Goal: Communication & Community: Participate in discussion

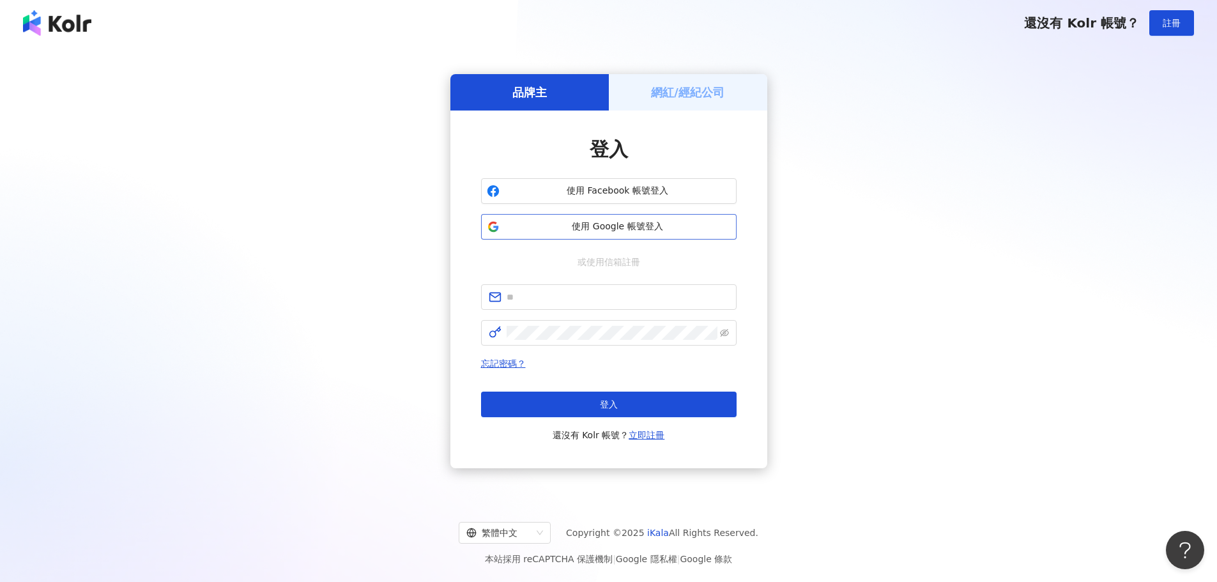
click at [679, 228] on span "使用 Google 帳號登入" at bounding box center [618, 226] width 226 height 13
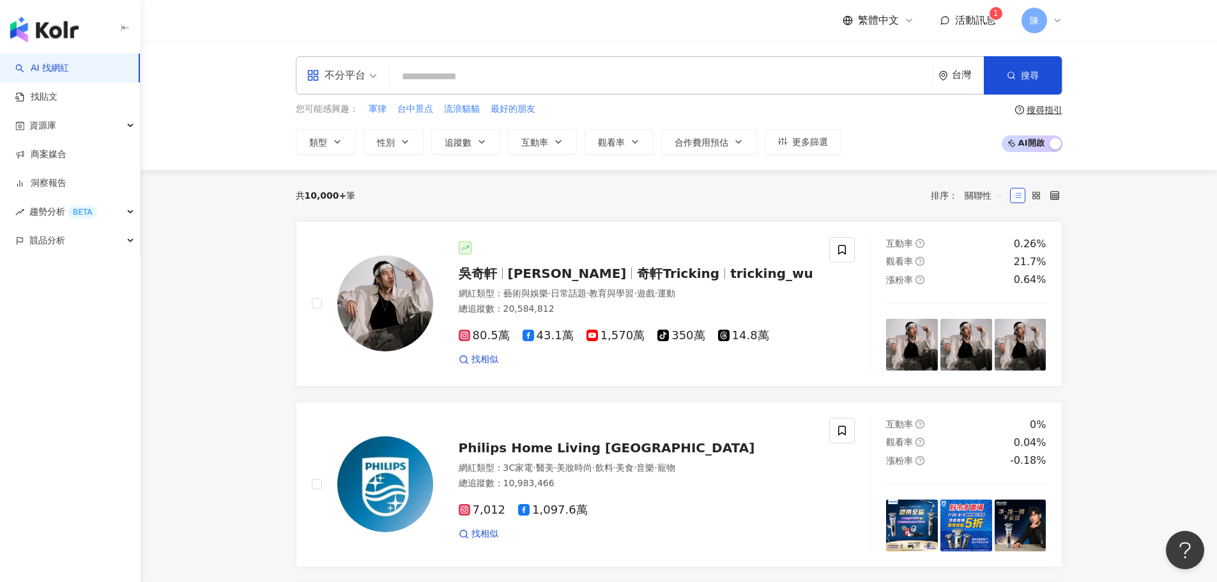
click at [987, 23] on span "活動訊息" at bounding box center [975, 20] width 41 height 12
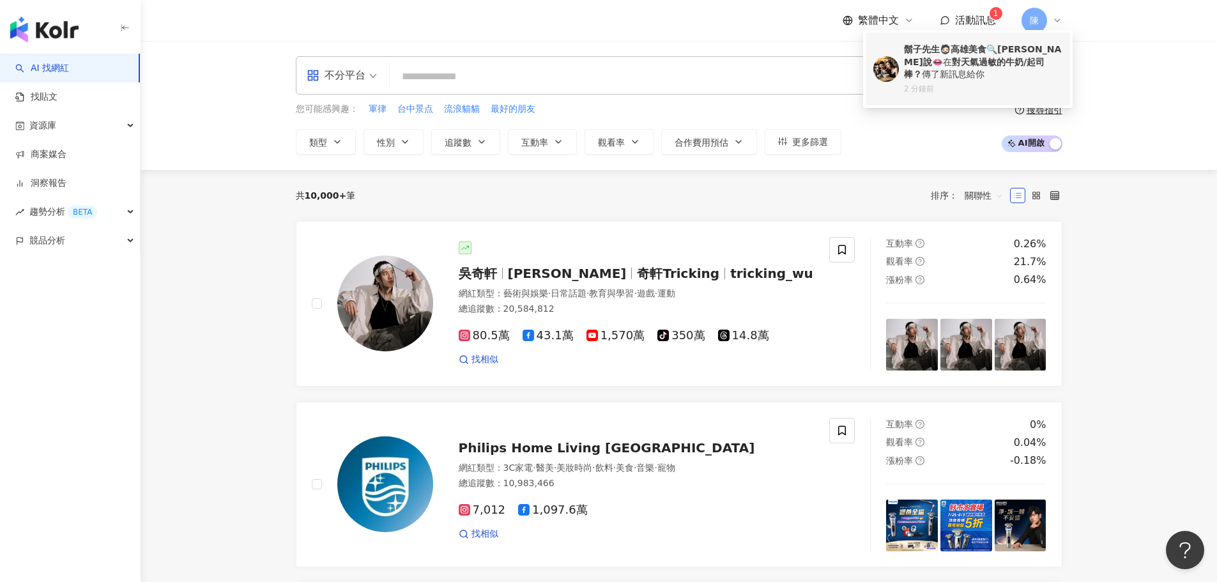
click at [955, 62] on b "對天氣過敏的牛奶/起司棒？" at bounding box center [974, 68] width 141 height 23
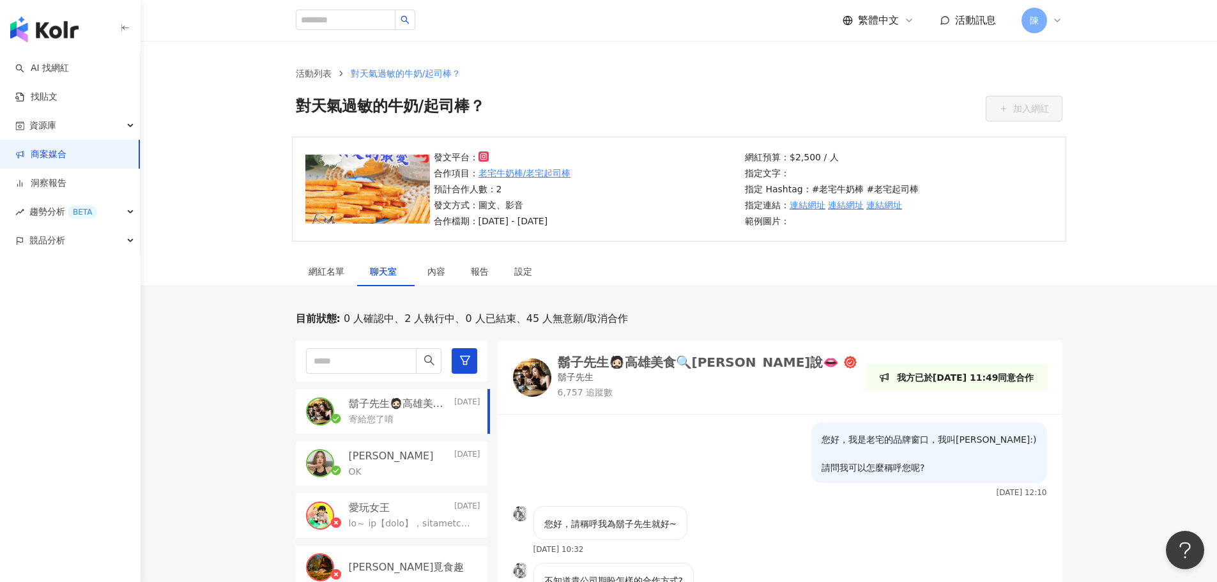
click at [405, 412] on div "寄給您了唷" at bounding box center [415, 418] width 132 height 15
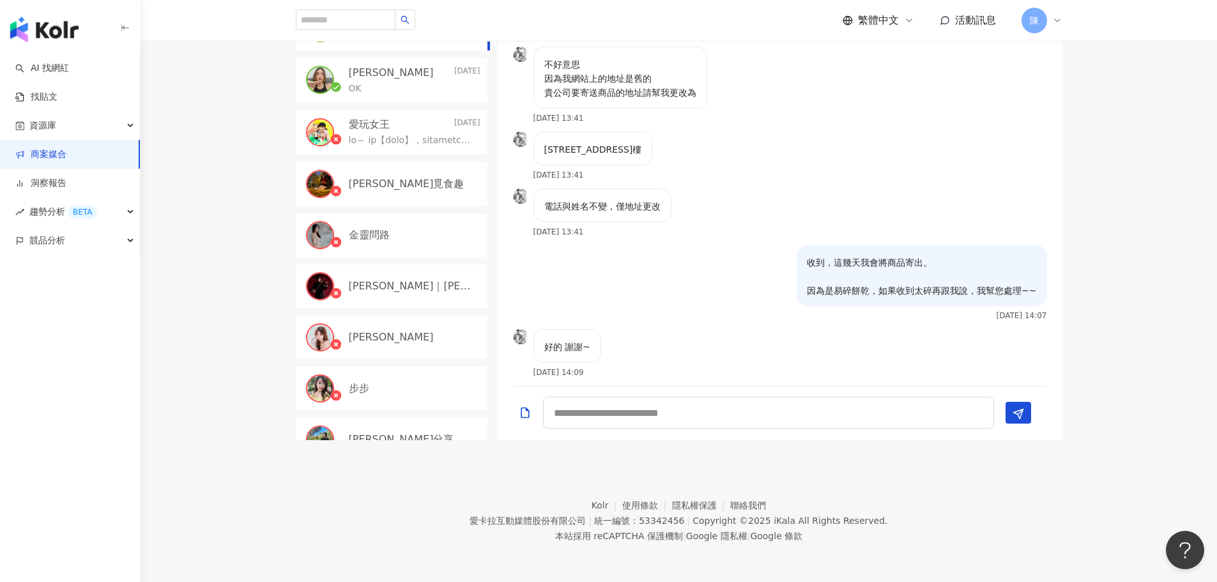
scroll to position [1184, 0]
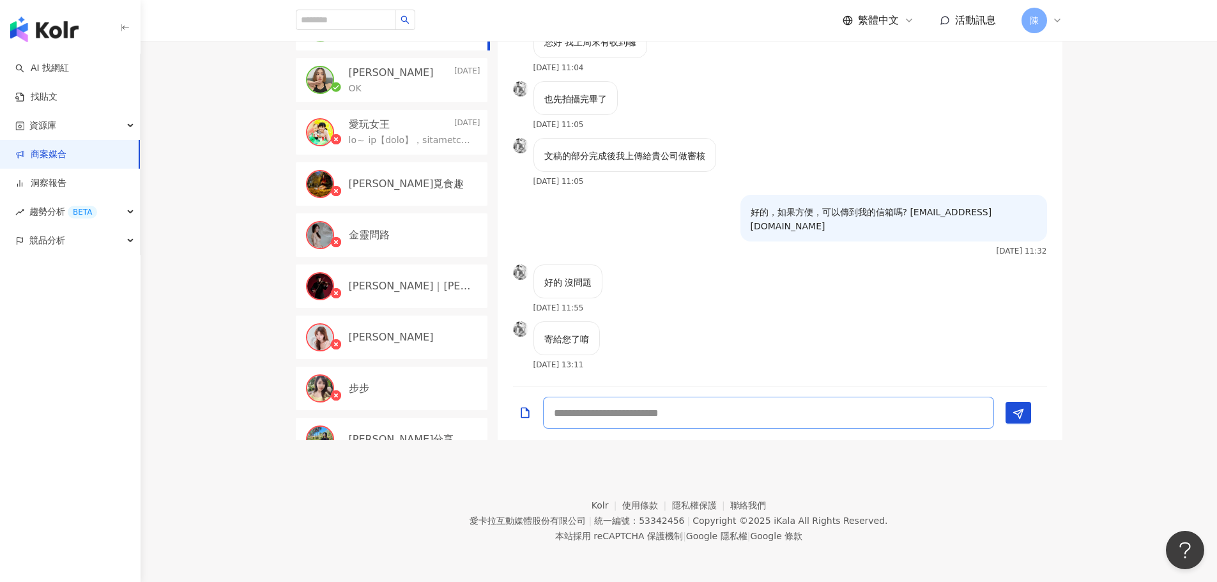
click at [632, 415] on textarea at bounding box center [768, 413] width 451 height 32
type textarea "*****"
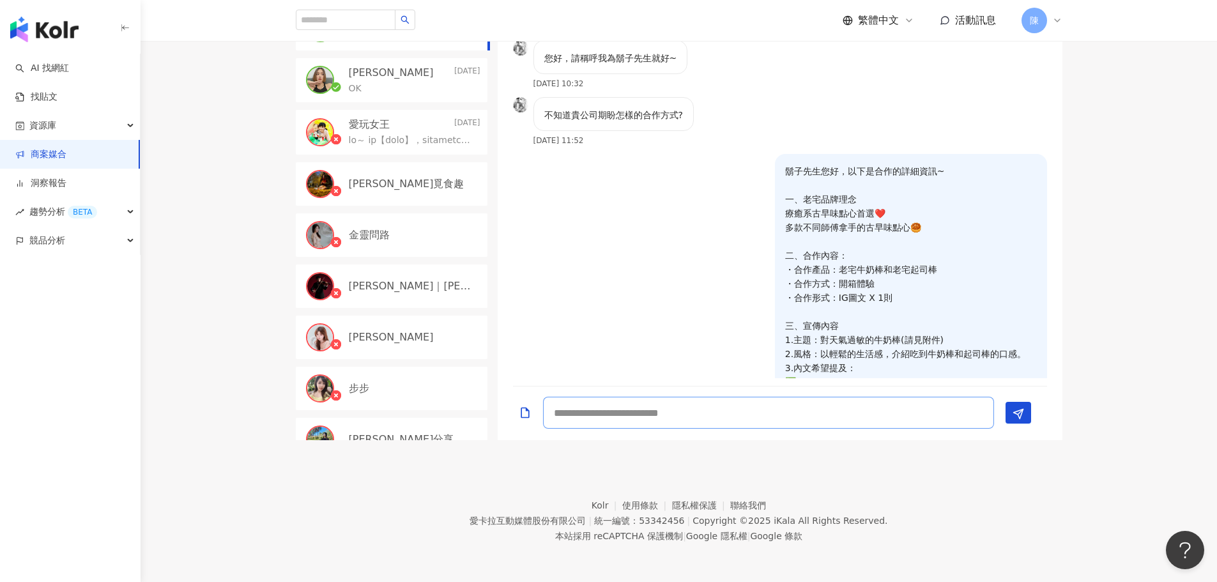
scroll to position [0, 0]
